Goal: Information Seeking & Learning: Learn about a topic

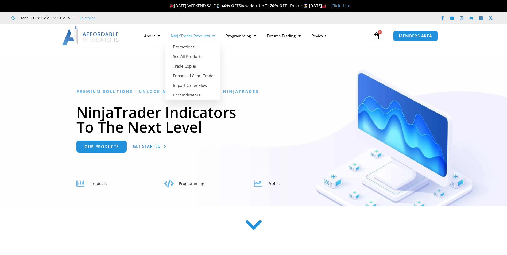
click at [215, 34] on span "Menu" at bounding box center [212, 35] width 5 height 9
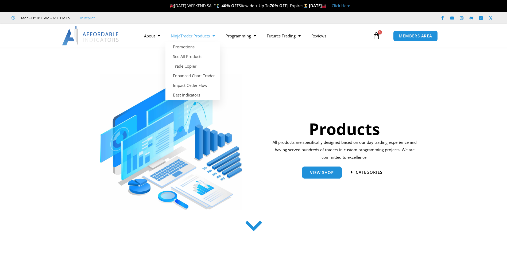
click at [214, 36] on span "Menu" at bounding box center [212, 35] width 5 height 9
click at [197, 56] on link "See All Products" at bounding box center [192, 57] width 55 height 10
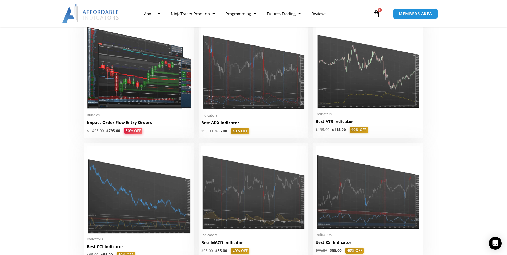
scroll to position [635, 0]
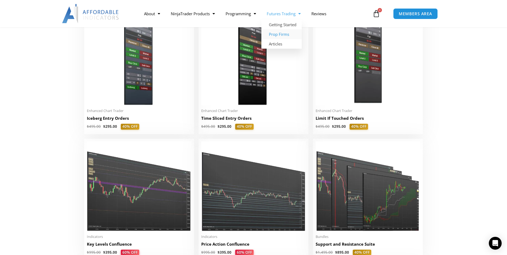
click at [286, 32] on link "Prop Firms" at bounding box center [281, 34] width 40 height 10
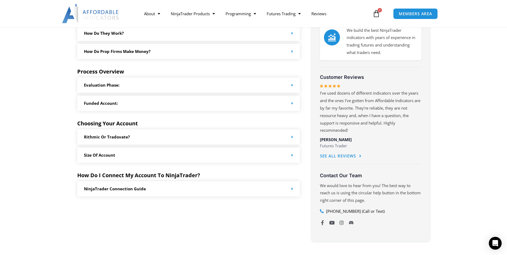
scroll to position [240, 0]
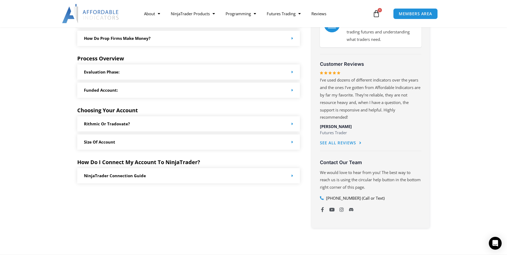
click at [291, 123] on span at bounding box center [291, 124] width 4 height 4
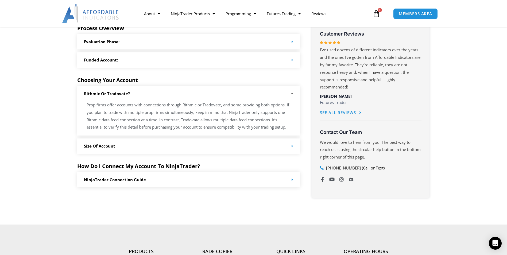
scroll to position [294, 0]
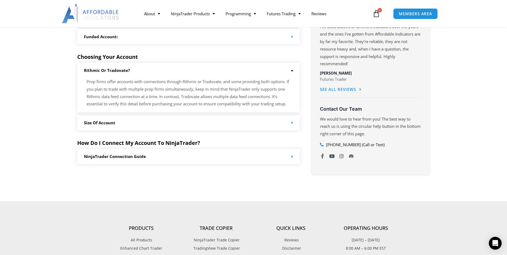
click at [290, 154] on div "NinjaTrader Connection Guide" at bounding box center [188, 156] width 223 height 15
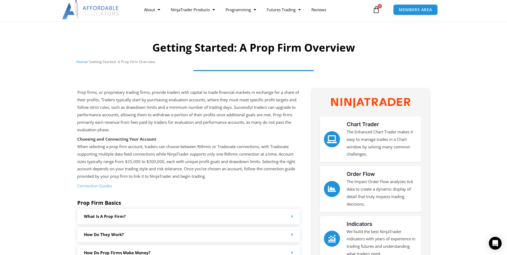
scroll to position [0, 0]
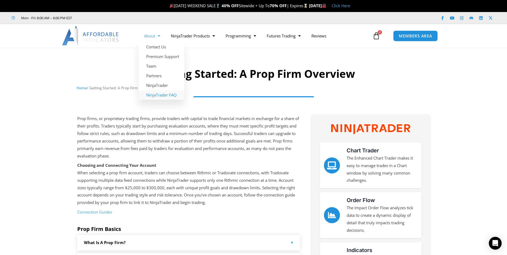
click at [152, 95] on link "NinjaTrader FAQ" at bounding box center [162, 95] width 46 height 10
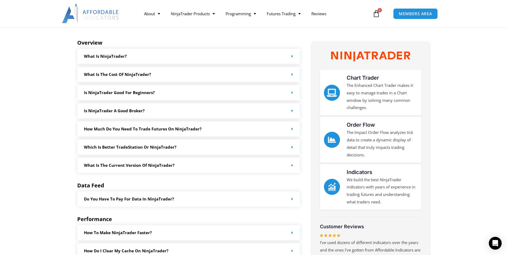
scroll to position [80, 0]
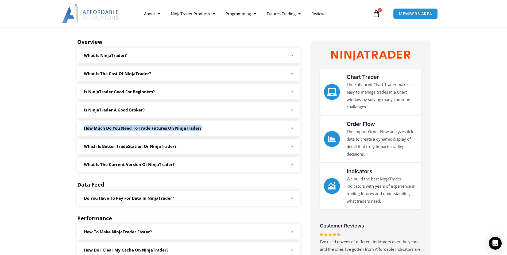
click at [293, 127] on div "How much do you need to trade futures on NinjaTrader?" at bounding box center [188, 127] width 223 height 15
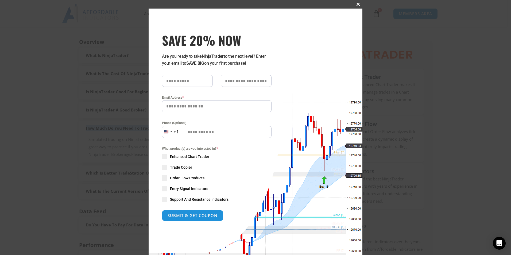
click at [358, 2] on button "Close this module" at bounding box center [358, 4] width 9 height 9
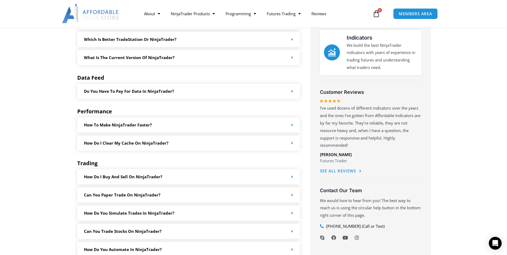
scroll to position [240, 0]
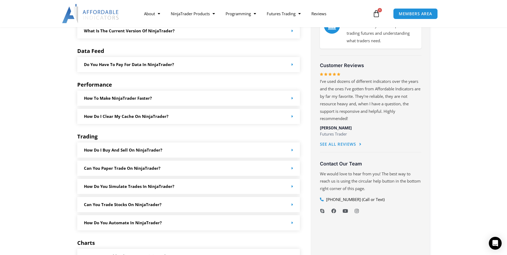
click at [290, 97] on span at bounding box center [291, 98] width 4 height 4
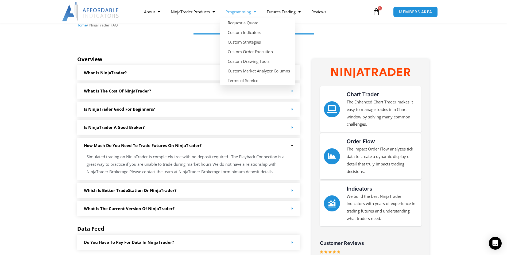
scroll to position [53, 0]
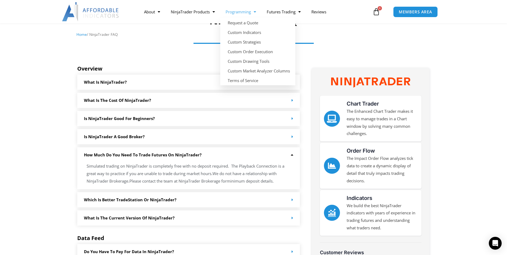
click at [255, 13] on span "Menu" at bounding box center [253, 11] width 5 height 9
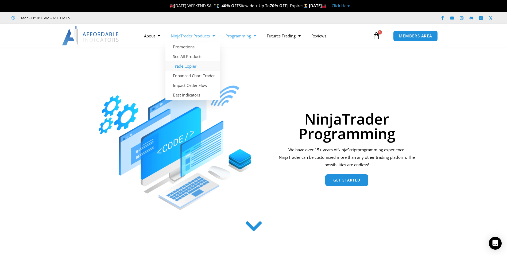
click at [183, 65] on link "Trade Copier" at bounding box center [192, 66] width 55 height 10
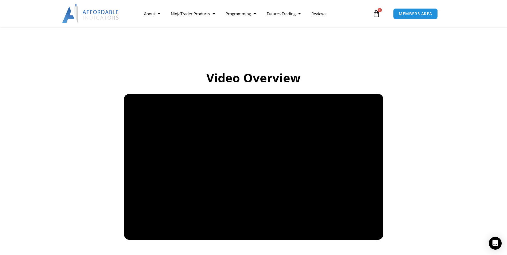
scroll to position [347, 0]
